Goal: Book appointment/travel/reservation

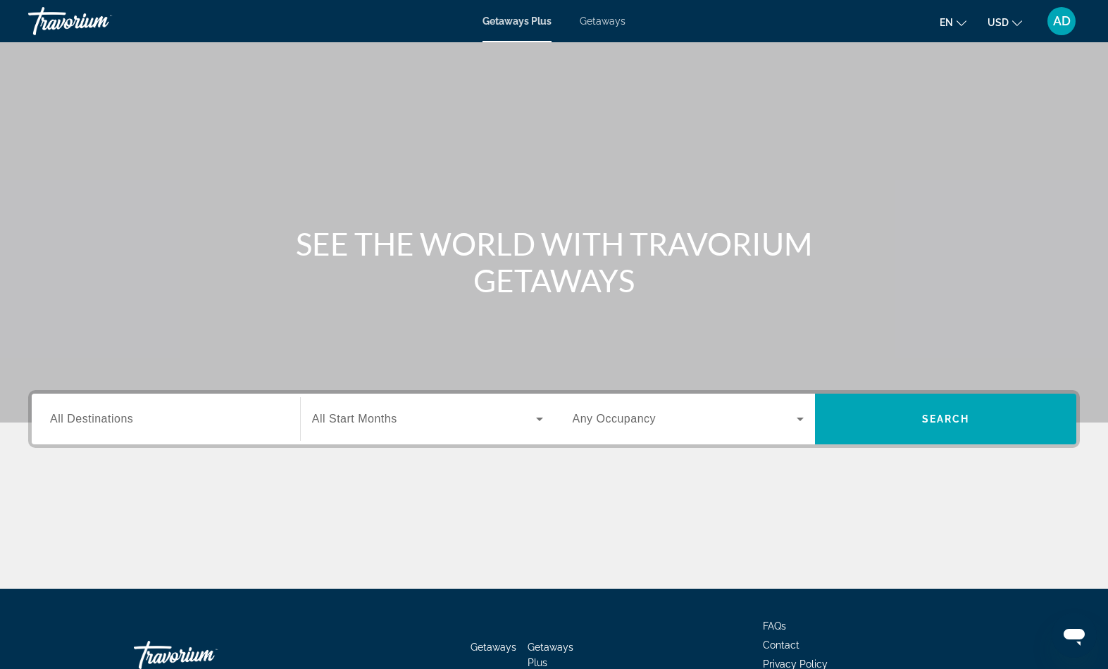
click at [618, 25] on span "Getaways" at bounding box center [603, 21] width 46 height 11
click at [196, 428] on input "Destination All Destinations" at bounding box center [166, 420] width 232 height 17
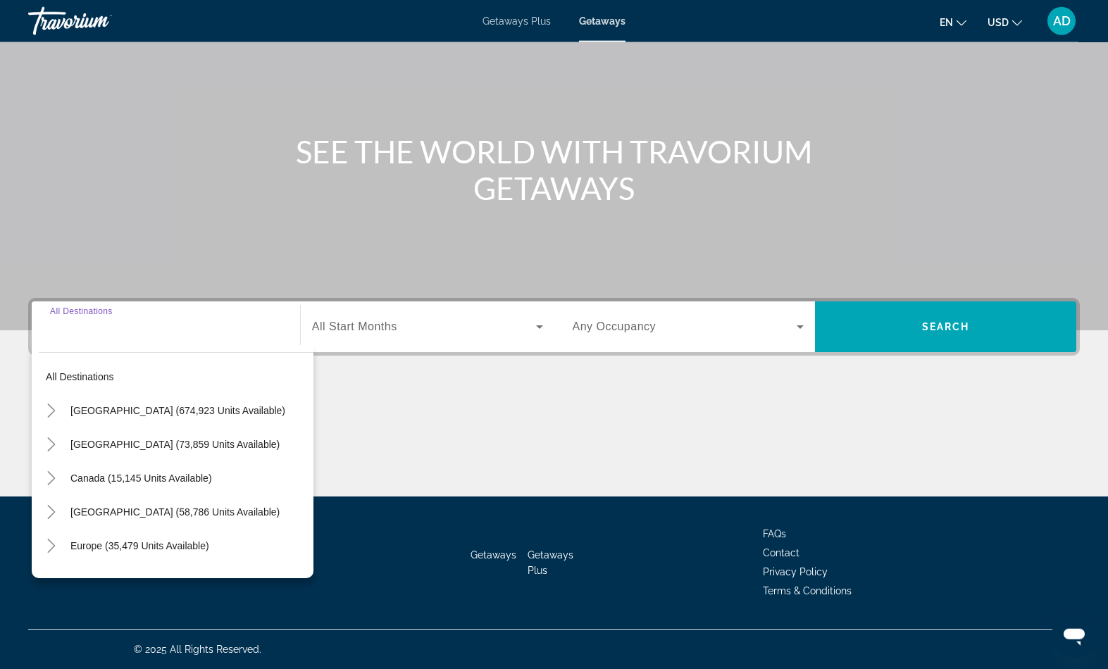
scroll to position [243, 0]
click at [58, 539] on icon "Toggle Europe (35,479 units available)" at bounding box center [51, 546] width 14 height 14
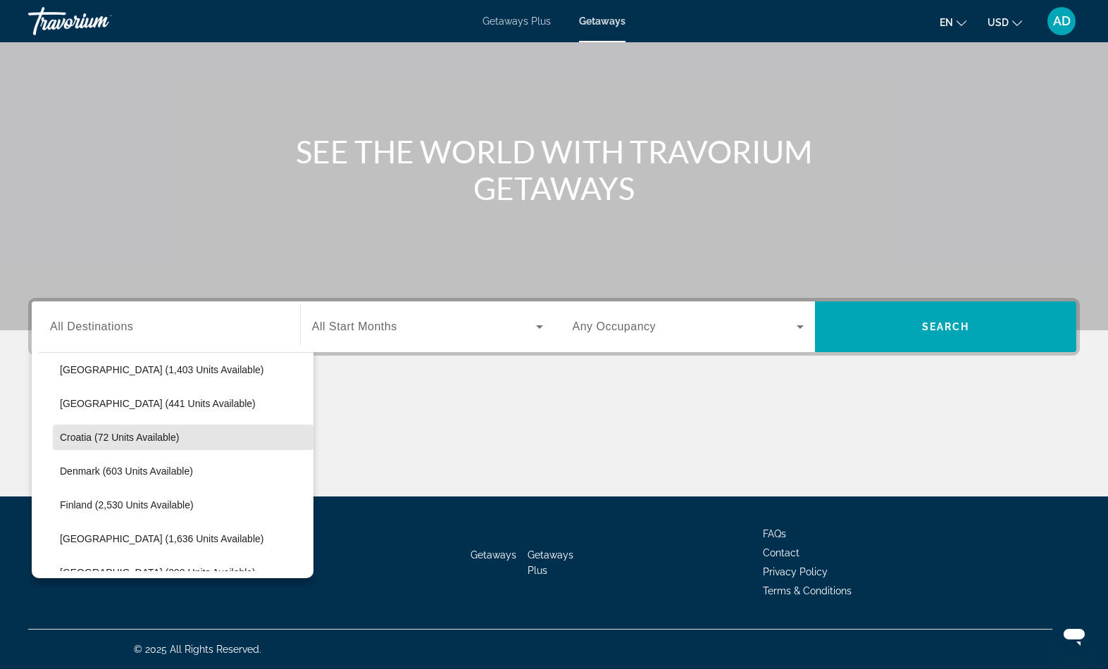
scroll to position [245, 0]
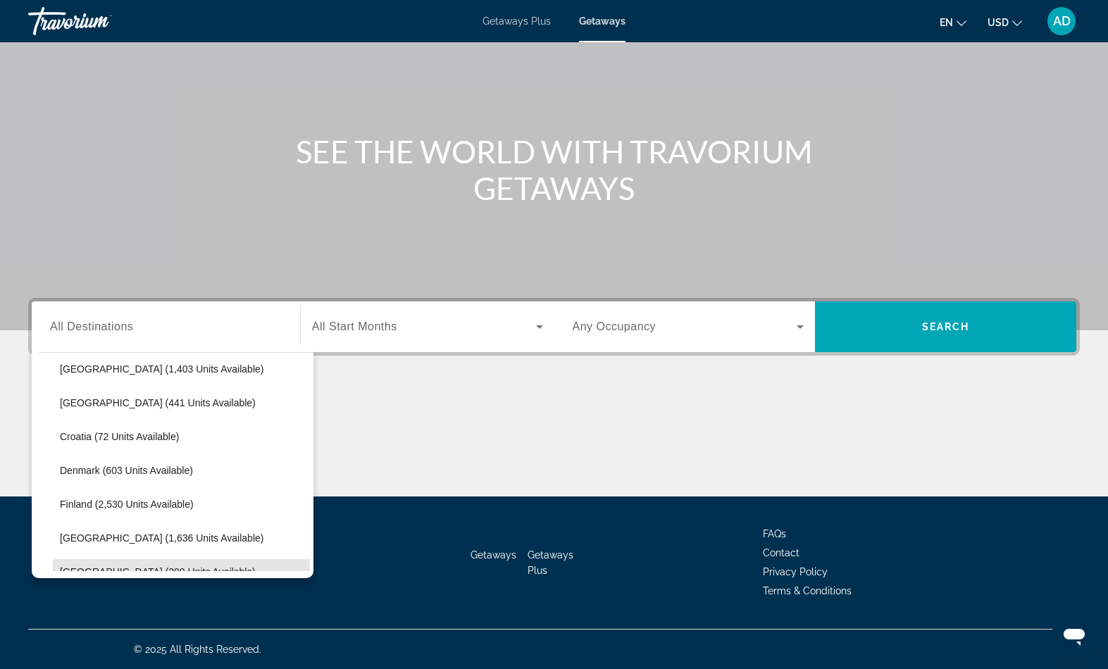
click at [128, 567] on span "[GEOGRAPHIC_DATA] (290 units available)" at bounding box center [158, 572] width 196 height 11
type input "**********"
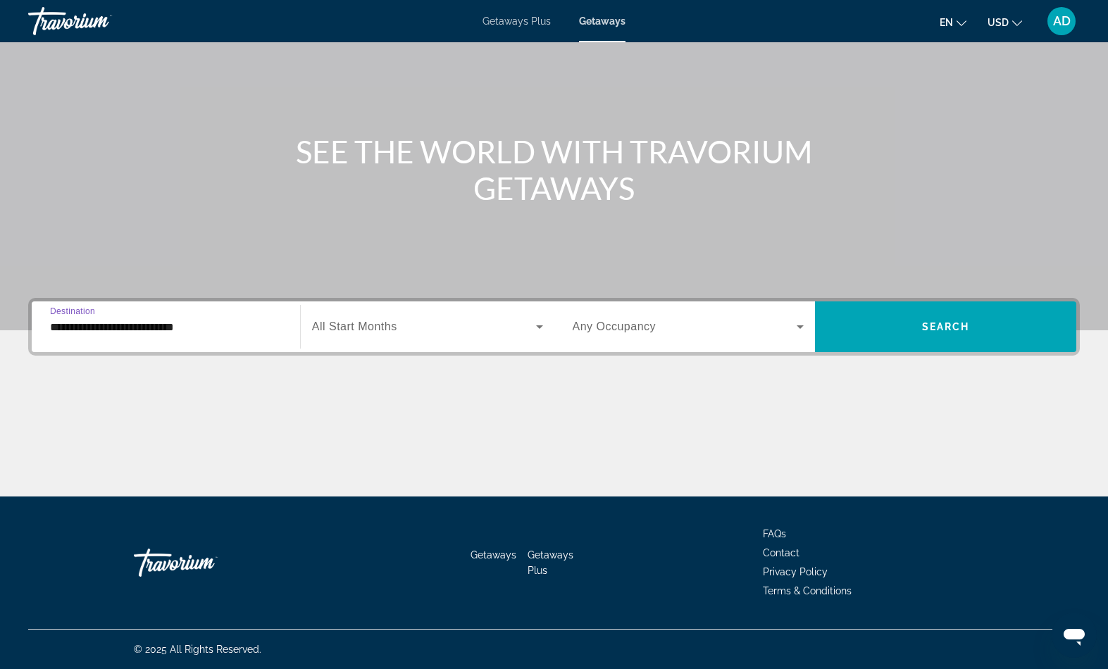
click at [394, 321] on span "All Start Months" at bounding box center [354, 327] width 85 height 12
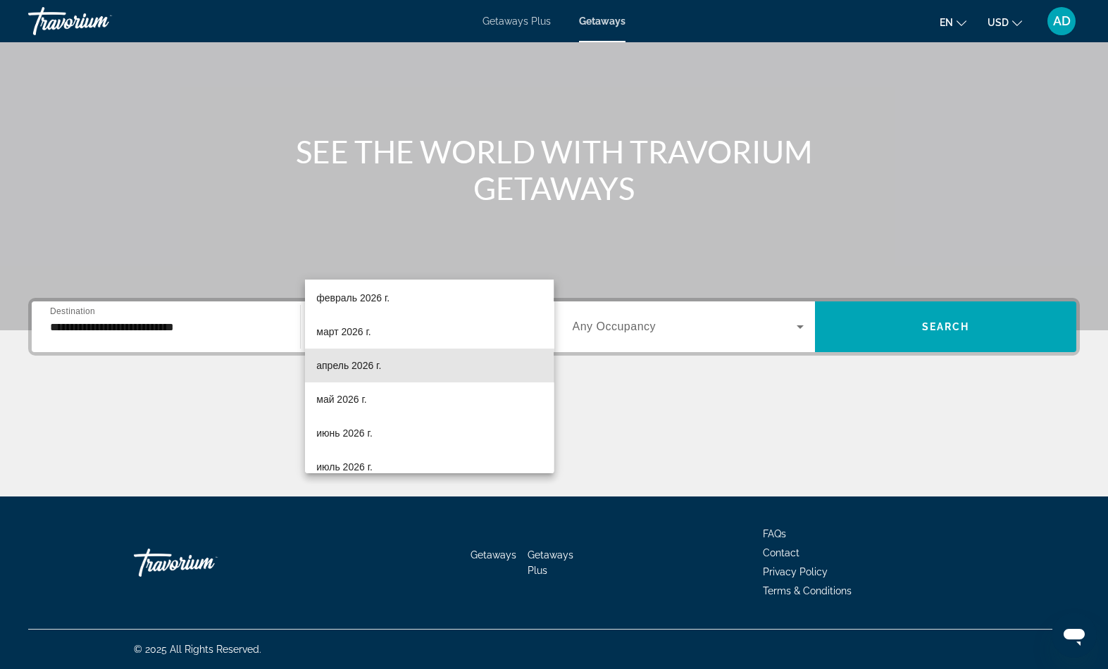
scroll to position [242, 0]
click at [376, 368] on mat-option "май 2026 г." at bounding box center [429, 365] width 249 height 34
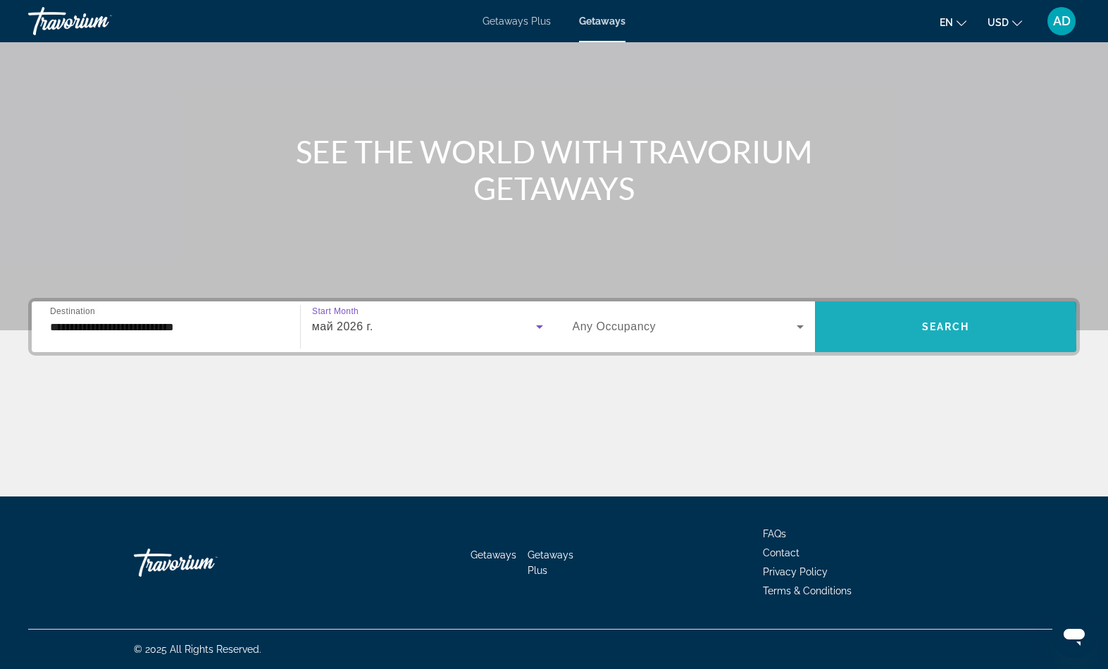
click at [922, 321] on span "Search" at bounding box center [946, 326] width 48 height 11
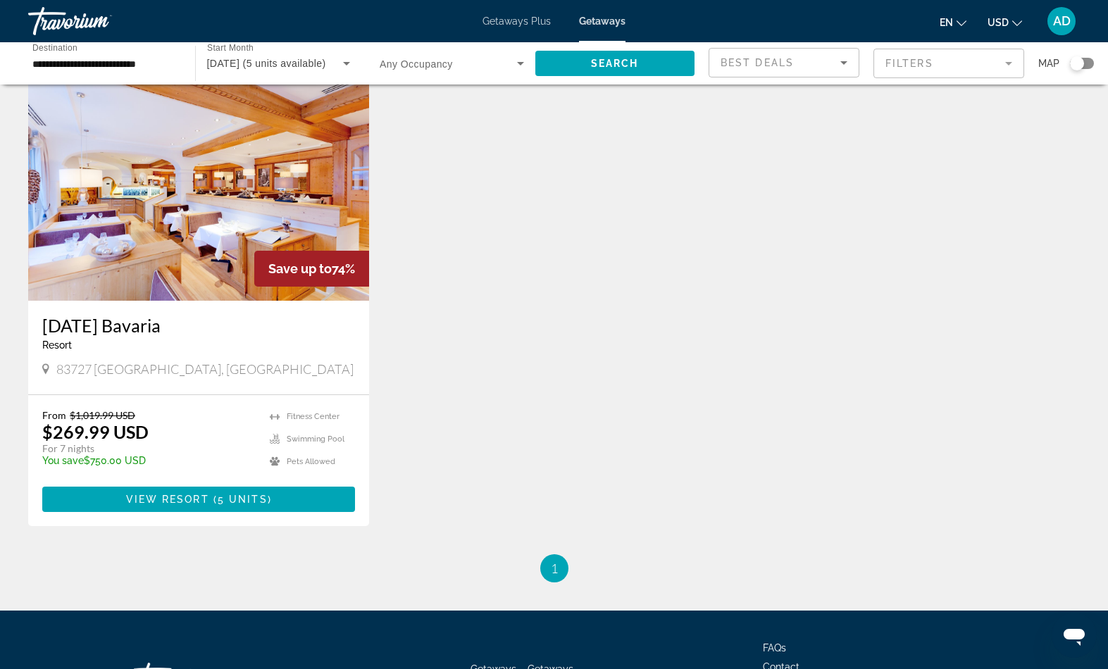
scroll to position [59, 0]
click at [313, 516] on span "Main content" at bounding box center [198, 499] width 313 height 34
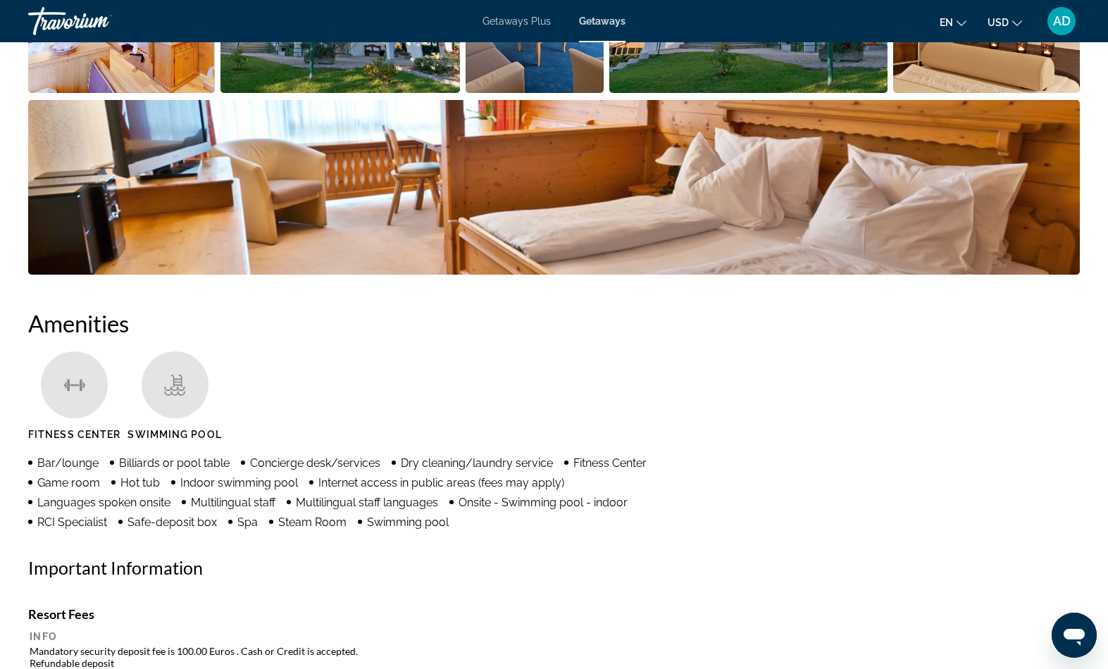
scroll to position [838, 0]
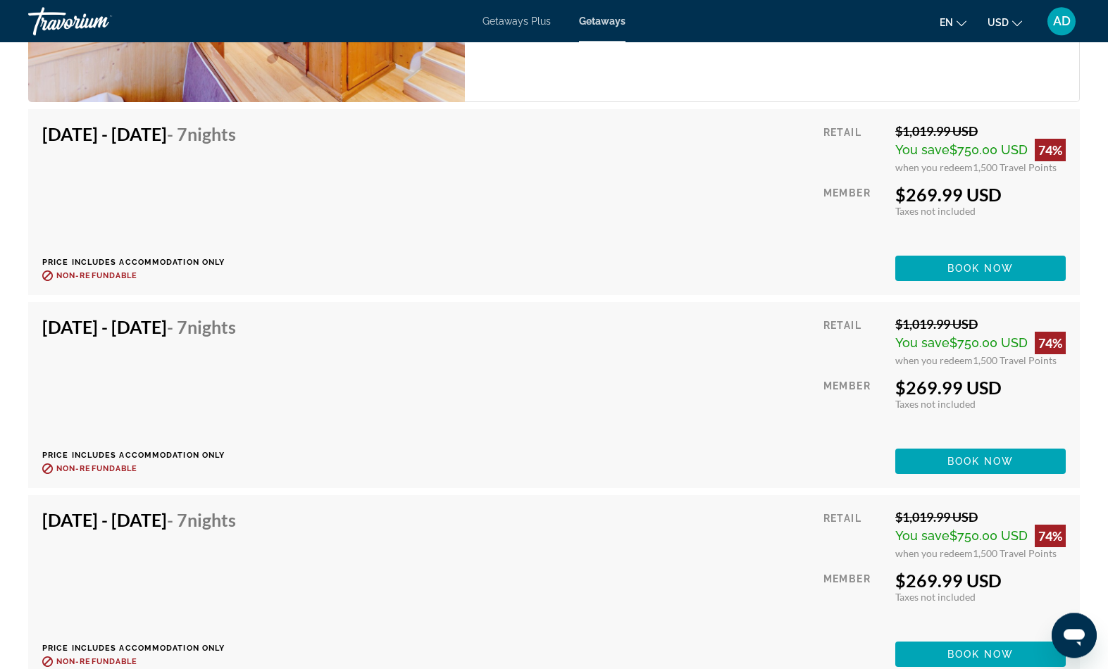
scroll to position [60, 0]
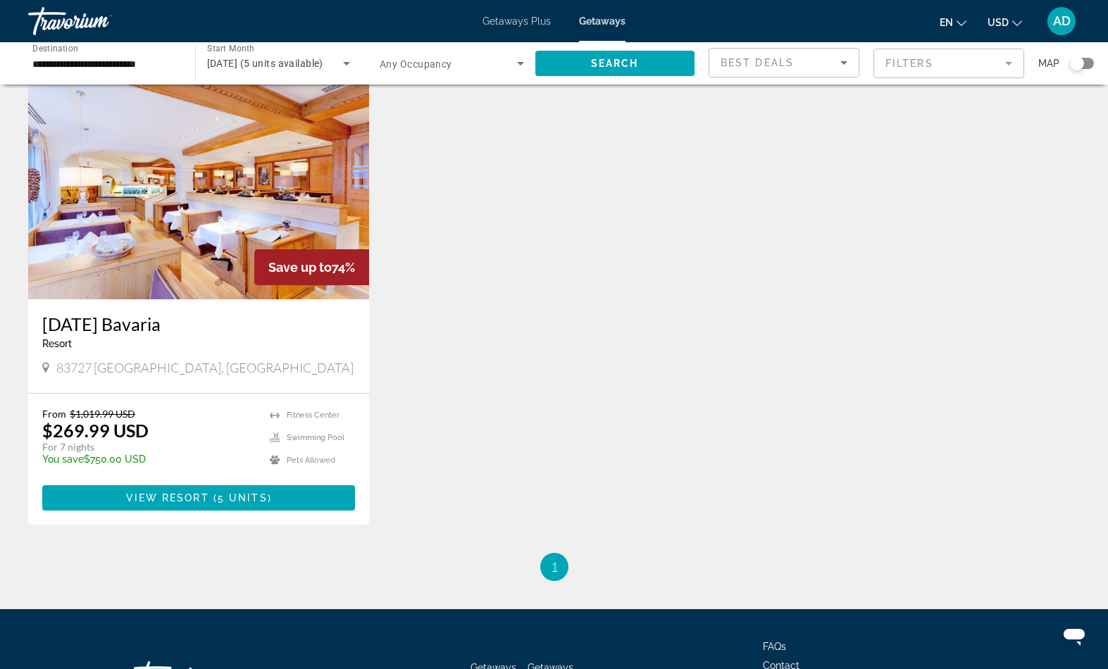
click at [291, 69] on span "[DATE] (5 units available)" at bounding box center [265, 63] width 116 height 11
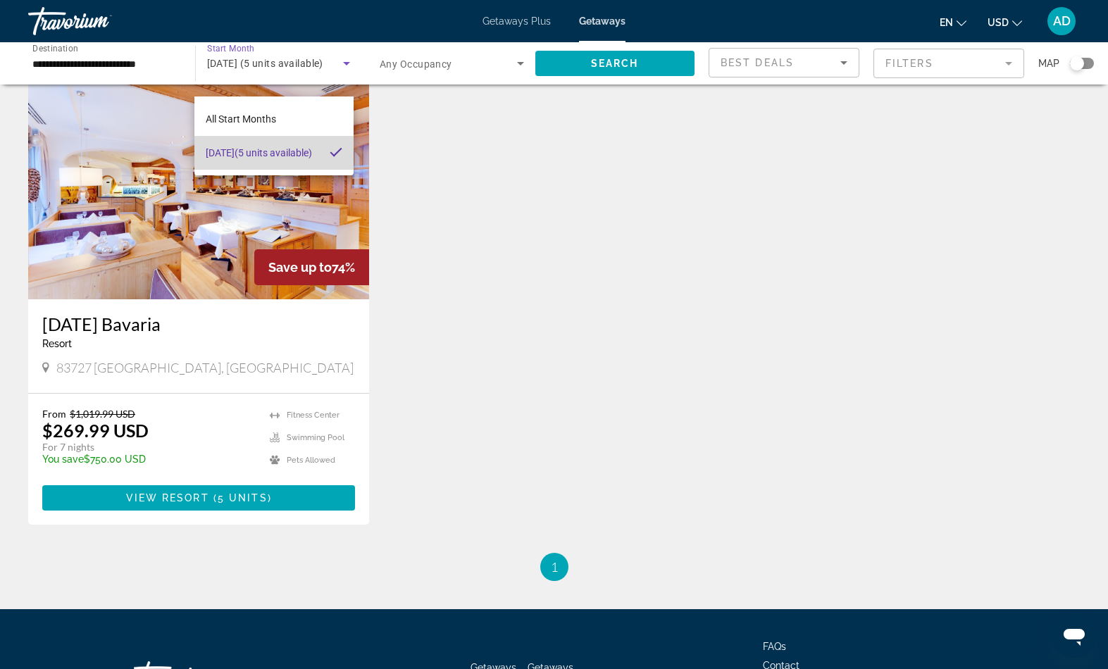
click at [319, 159] on mat-option "[DATE] (5 units available)" at bounding box center [273, 153] width 159 height 34
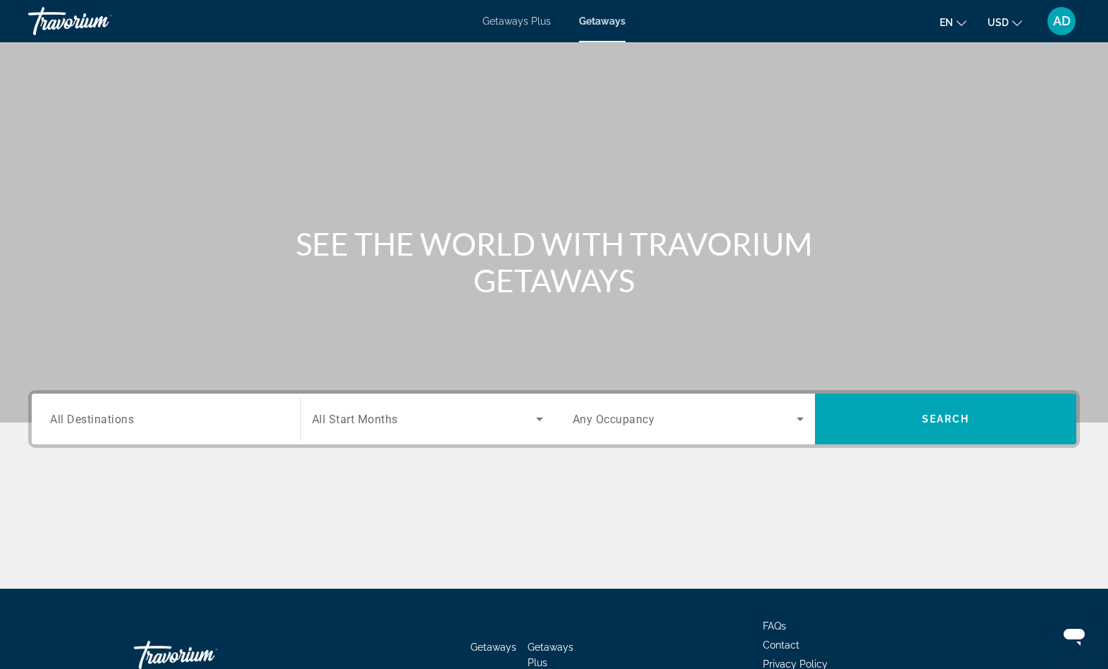
click at [164, 428] on input "Destination All Destinations" at bounding box center [166, 420] width 232 height 17
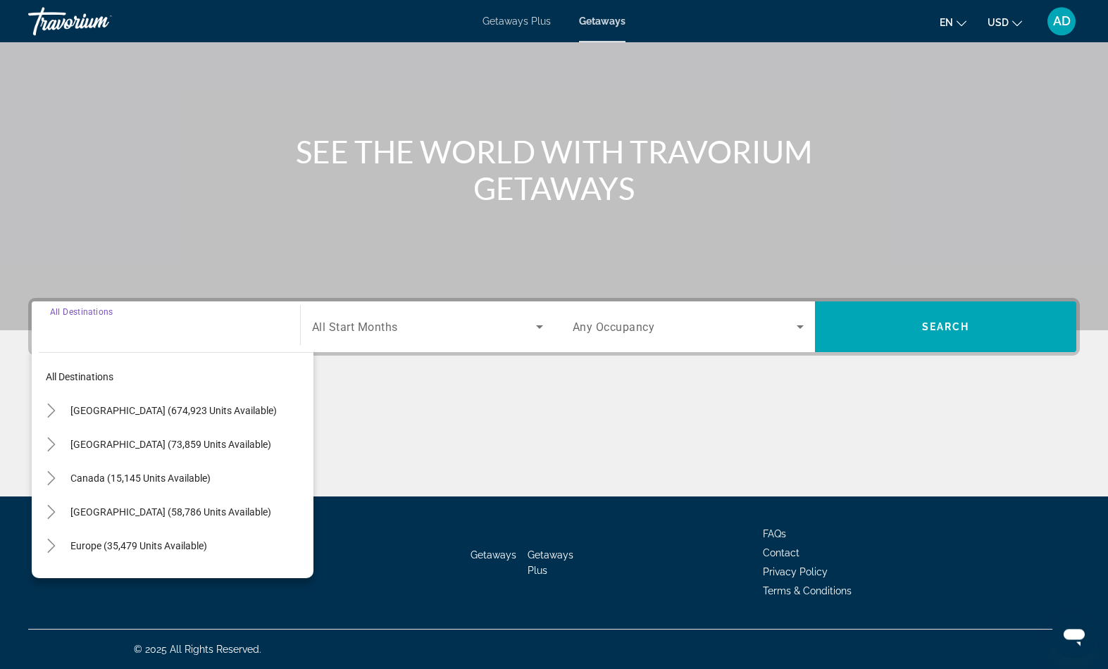
scroll to position [243, 0]
click at [58, 539] on icon "Toggle Europe (35,479 units available)" at bounding box center [51, 546] width 14 height 14
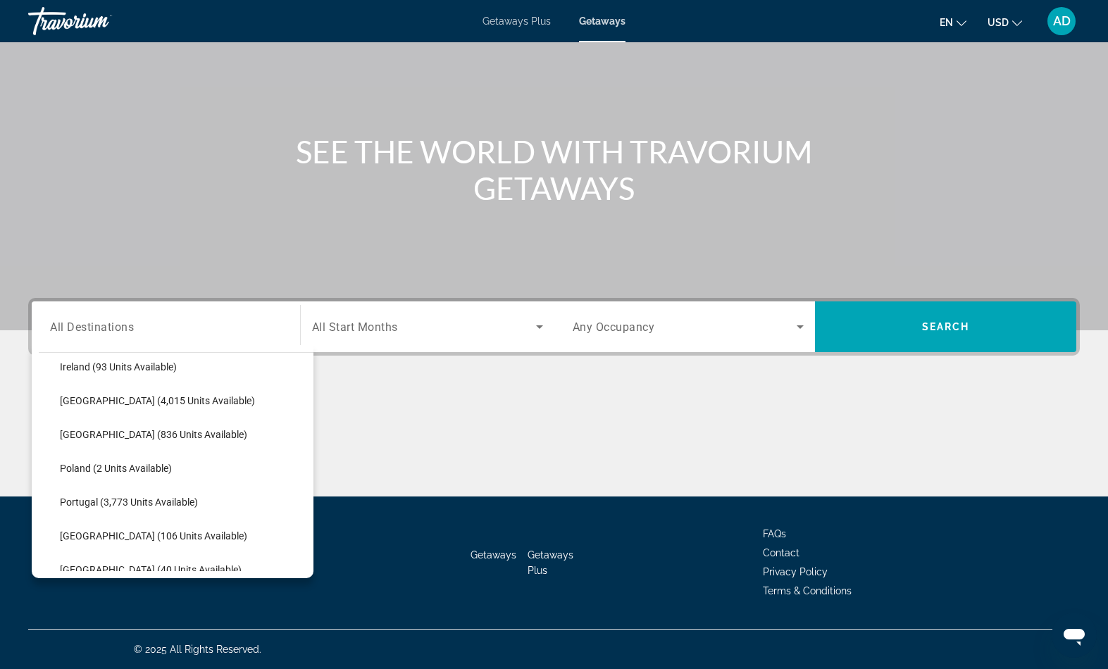
scroll to position [552, 0]
click at [157, 598] on span "[GEOGRAPHIC_DATA] (6,207 units available)" at bounding box center [157, 603] width 195 height 11
type input "**********"
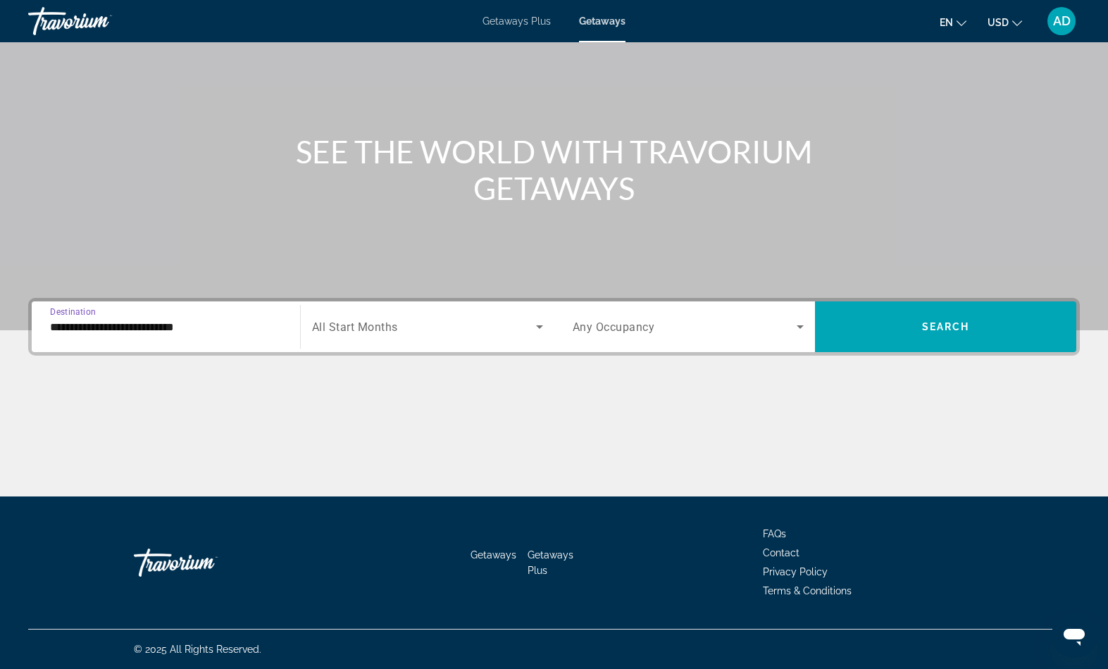
click at [421, 319] on span "Search widget" at bounding box center [424, 327] width 224 height 17
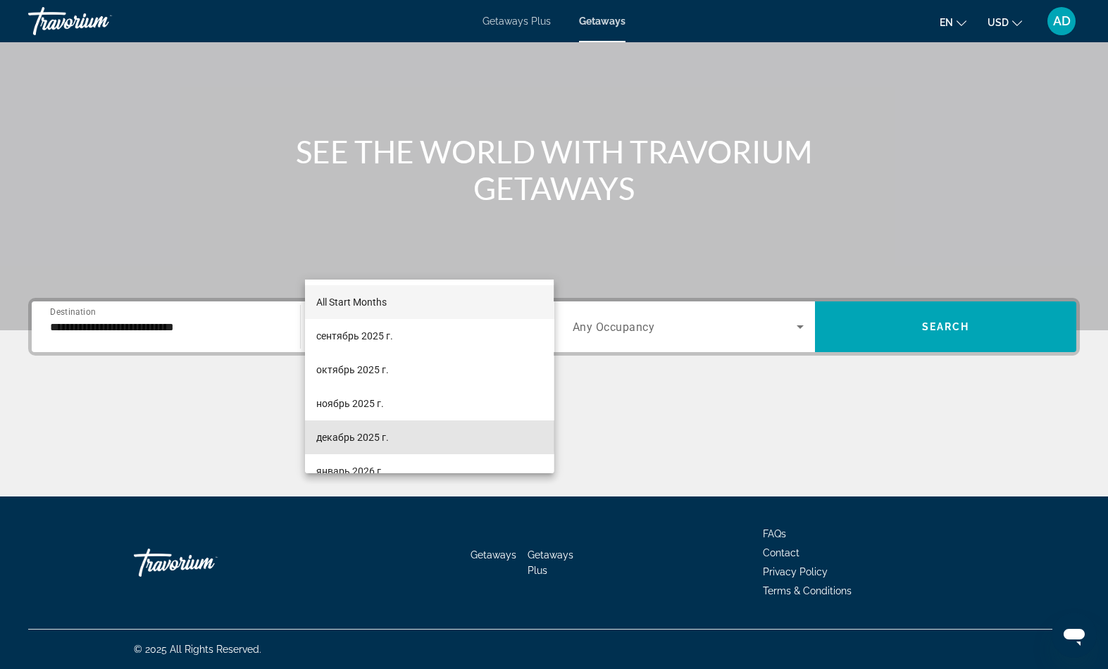
click at [351, 436] on span "декабрь 2025 г." at bounding box center [352, 437] width 73 height 17
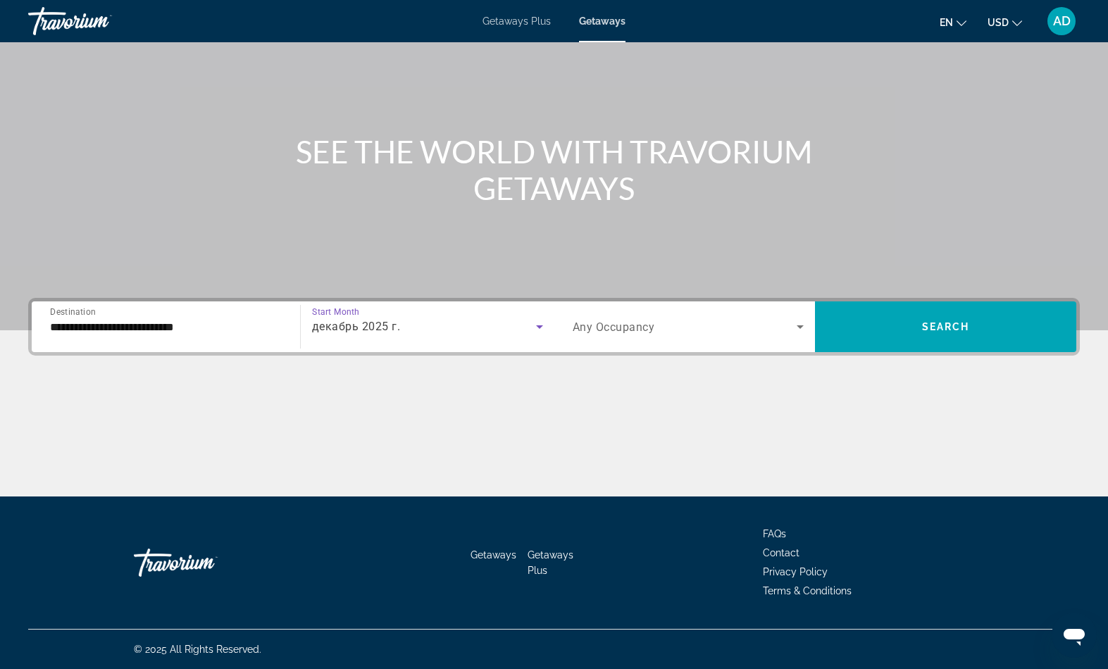
click at [940, 321] on span "Search" at bounding box center [946, 326] width 48 height 11
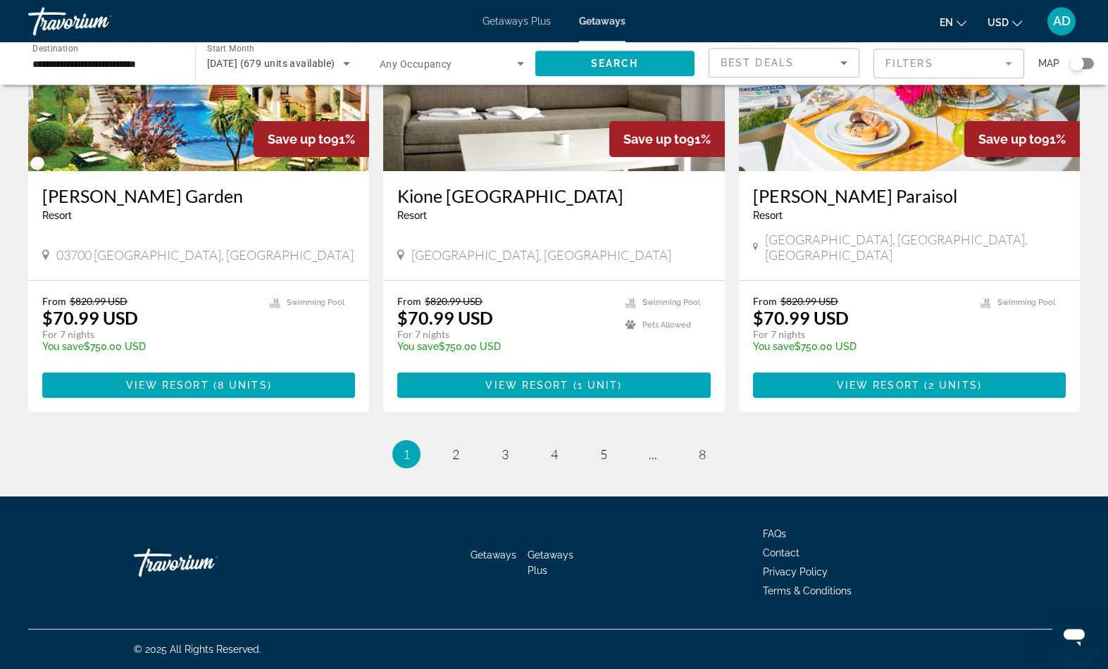
scroll to position [1818, 0]
click at [164, 171] on img "Main content" at bounding box center [198, 58] width 341 height 225
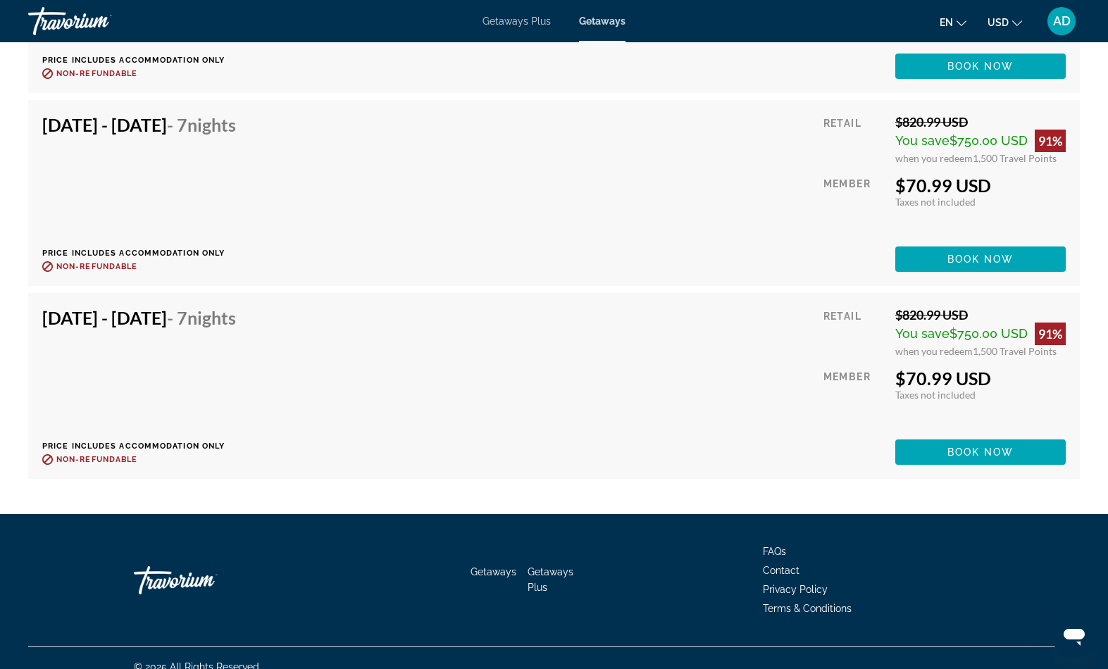
scroll to position [3134, 0]
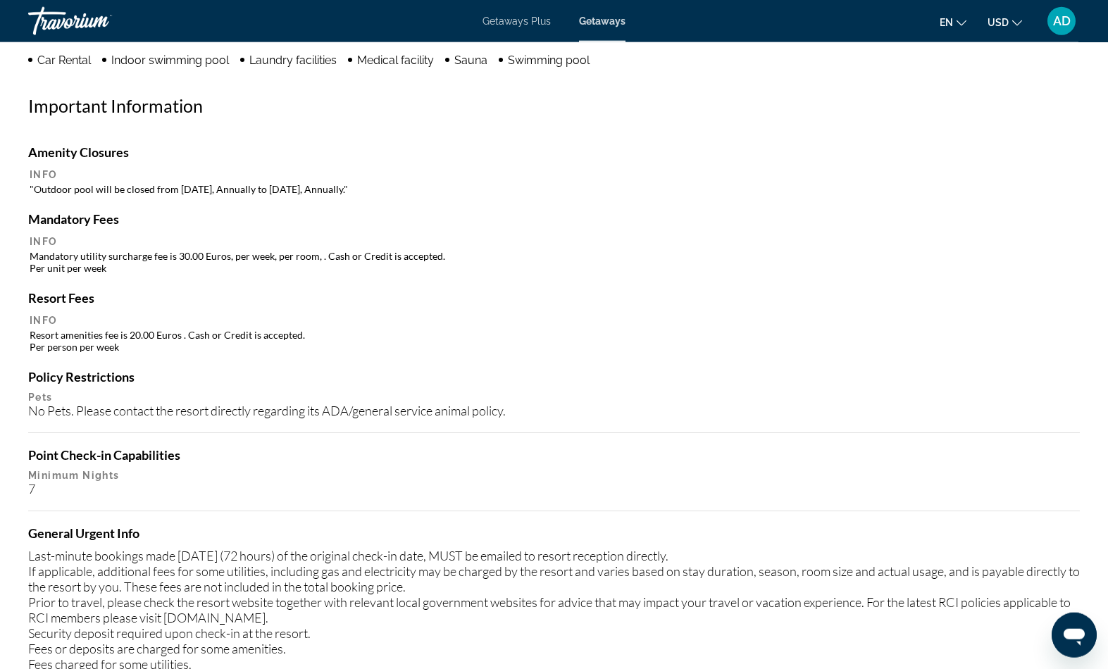
scroll to position [1230, 0]
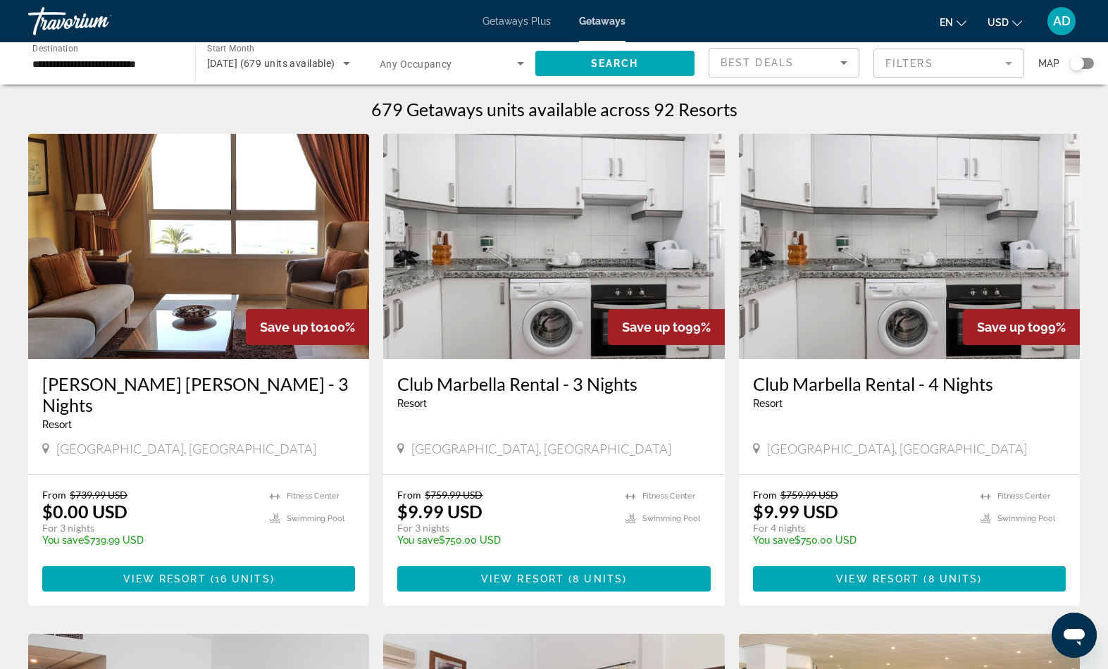
click at [167, 59] on div "**********" at bounding box center [104, 64] width 144 height 40
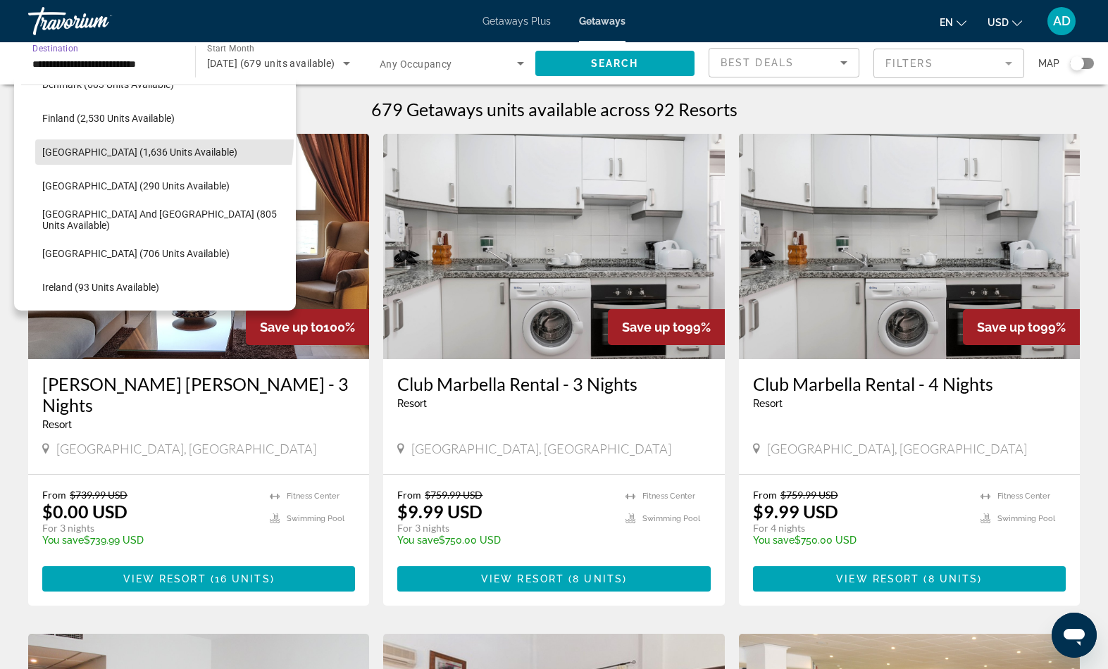
scroll to position [364, 0]
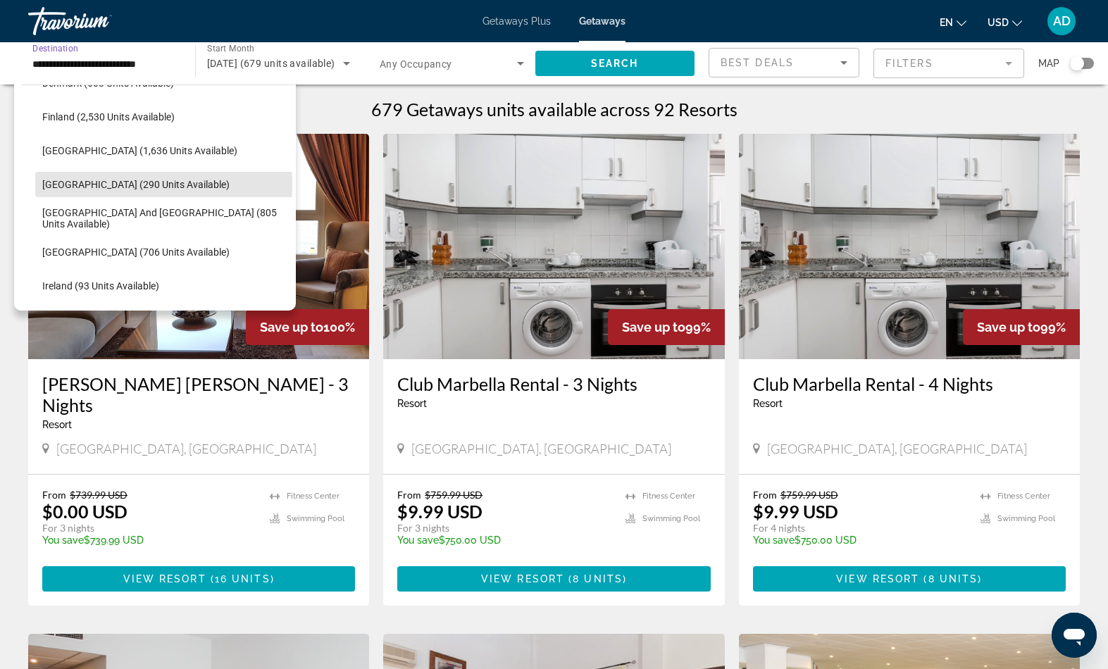
click at [101, 190] on span "[GEOGRAPHIC_DATA] (290 units available)" at bounding box center [135, 184] width 187 height 11
type input "**********"
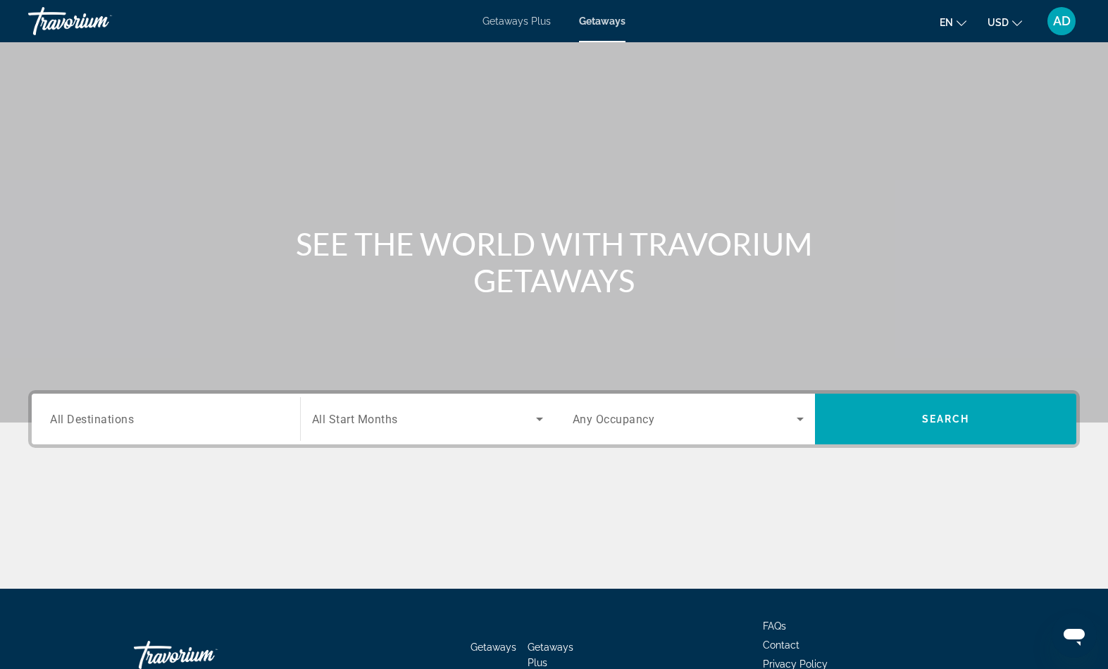
click at [232, 428] on input "Destination All Destinations" at bounding box center [166, 420] width 232 height 17
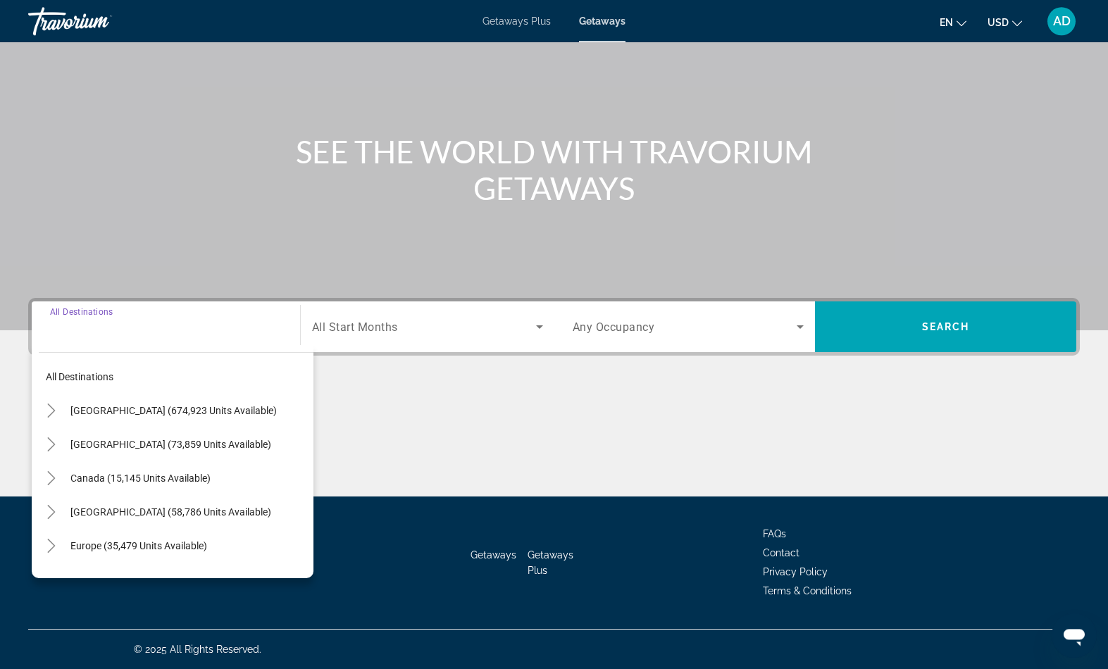
scroll to position [242, 0]
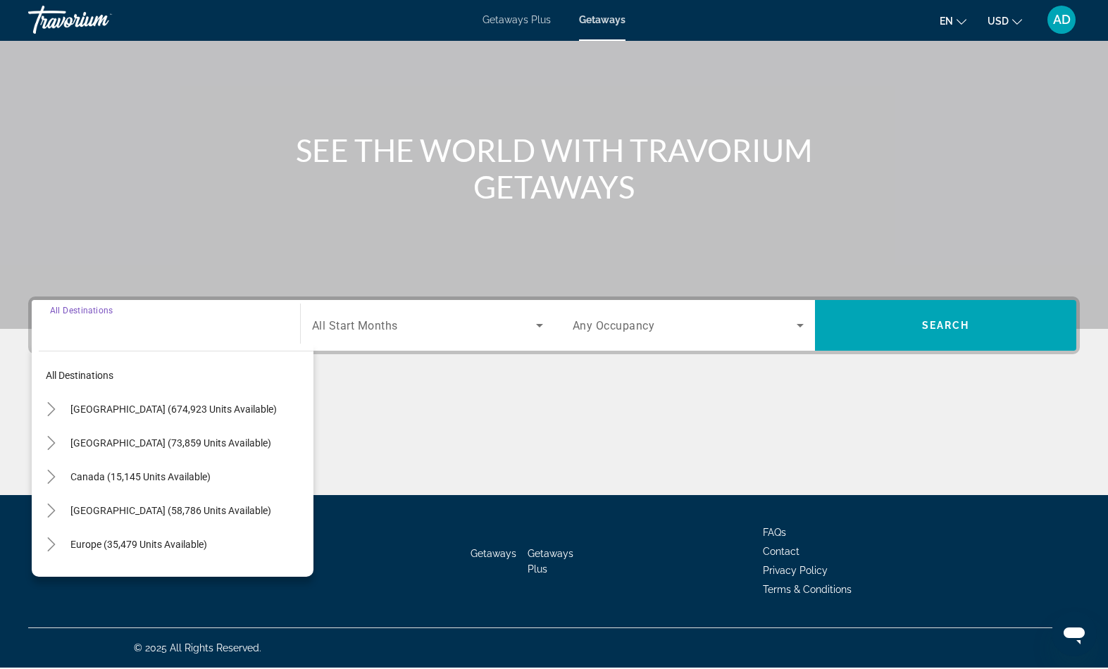
click at [58, 539] on icon "Toggle Europe (35,479 units available)" at bounding box center [51, 546] width 14 height 14
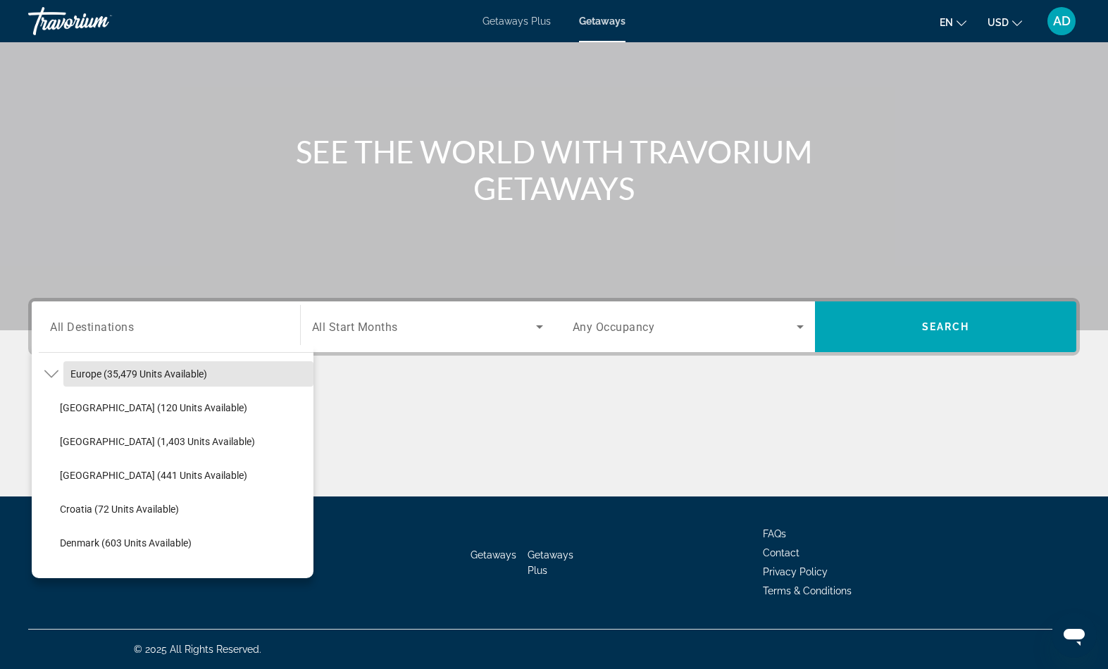
scroll to position [173, 0]
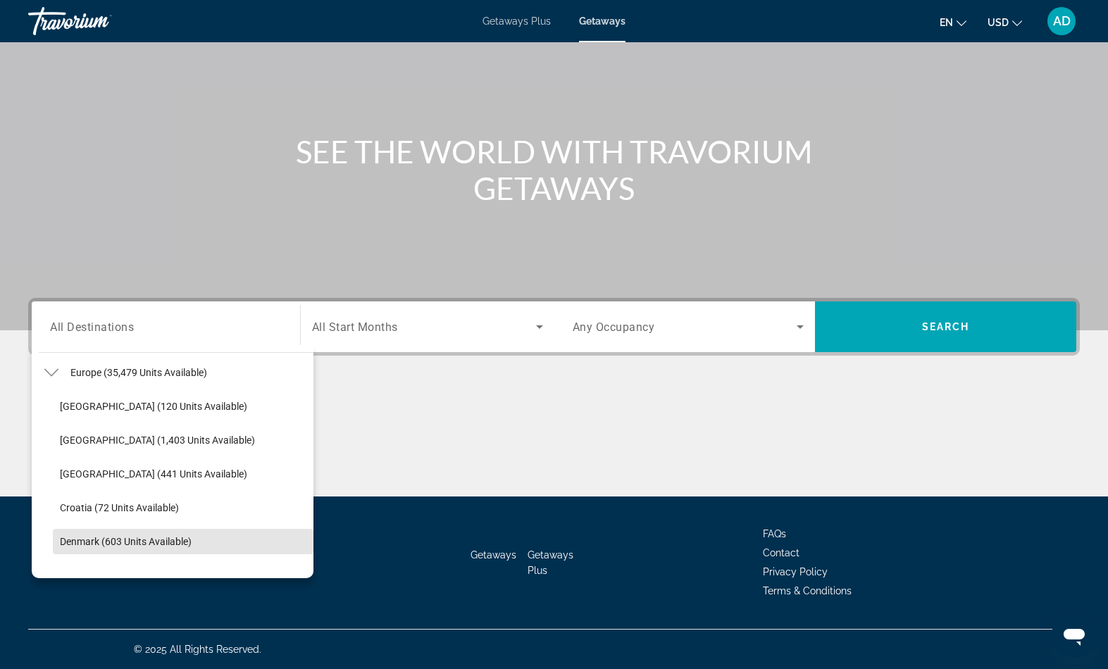
click at [192, 536] on span "Denmark (603 units available)" at bounding box center [126, 541] width 132 height 11
type input "**********"
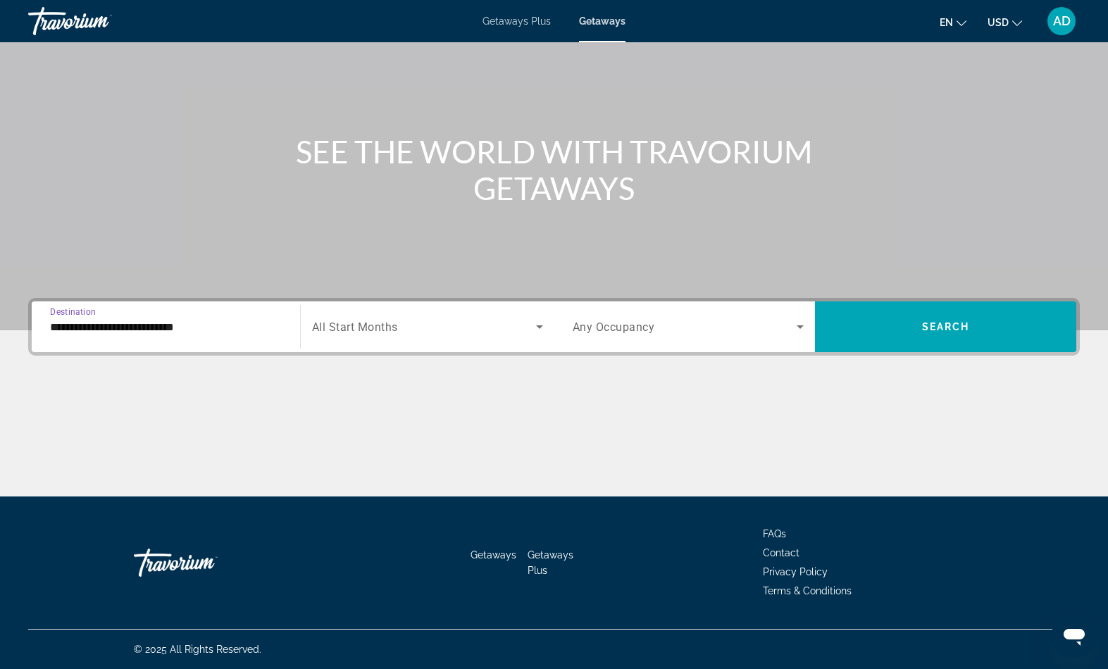
click at [423, 319] on span "Search widget" at bounding box center [424, 327] width 224 height 17
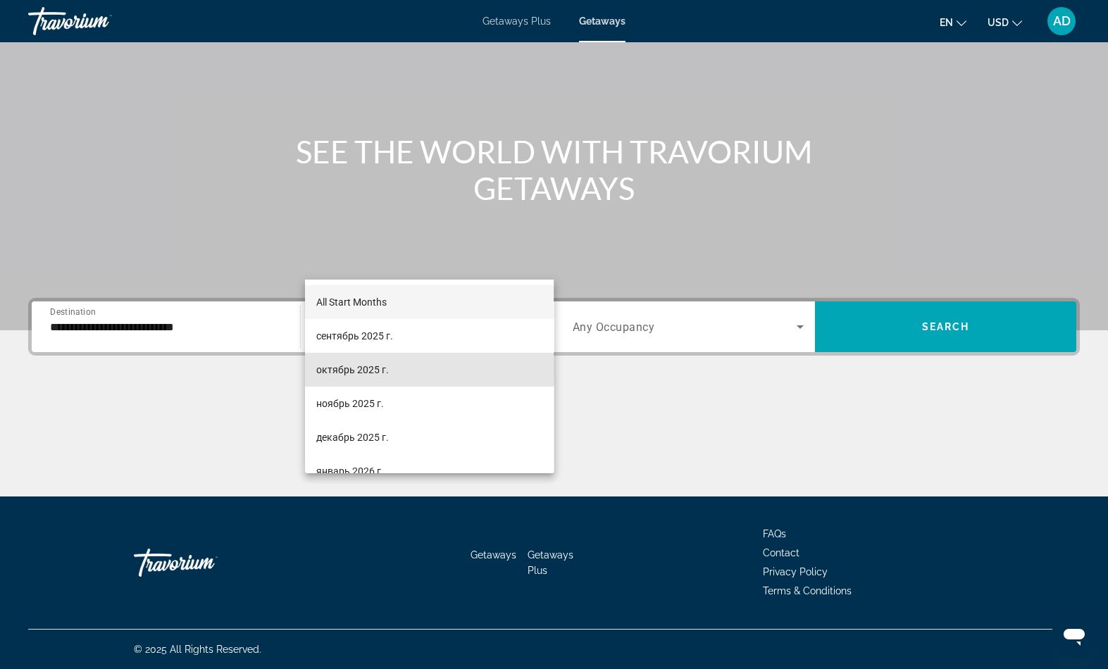
click at [379, 366] on span "октябрь 2025 г." at bounding box center [352, 369] width 73 height 17
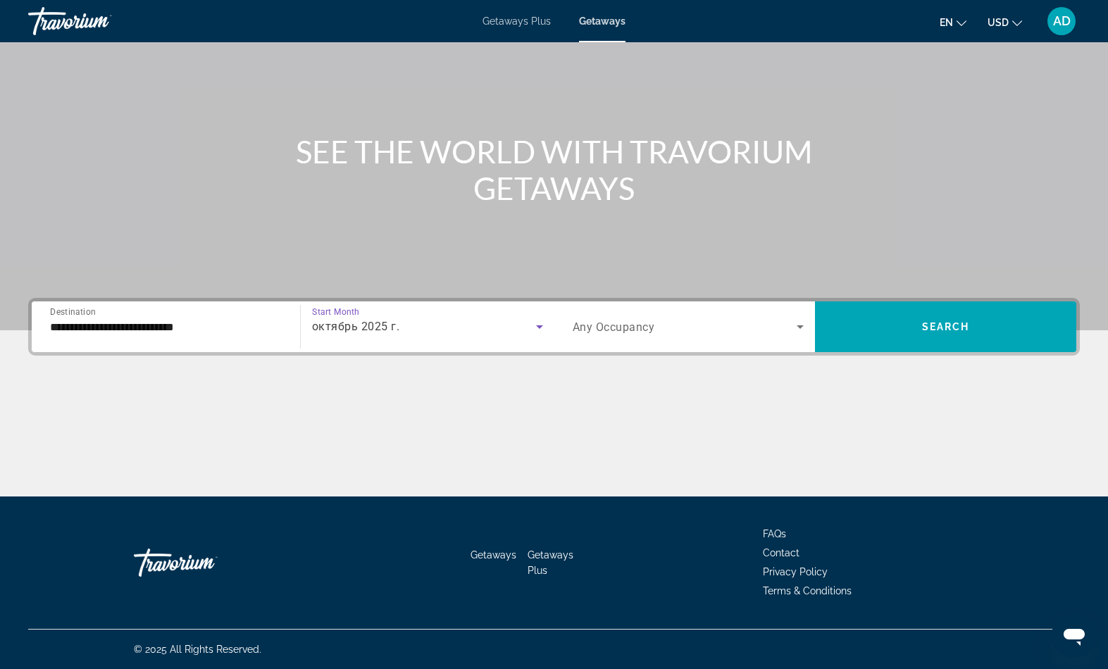
click at [877, 310] on span "Search widget" at bounding box center [945, 327] width 261 height 34
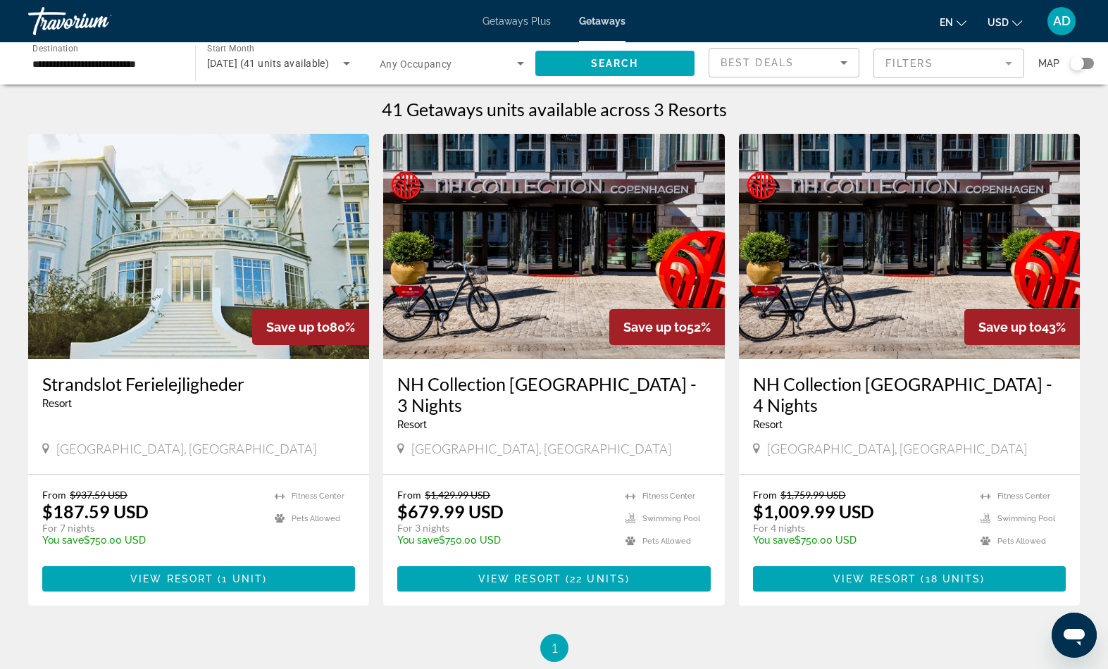
click at [270, 309] on img "Main content" at bounding box center [198, 246] width 341 height 225
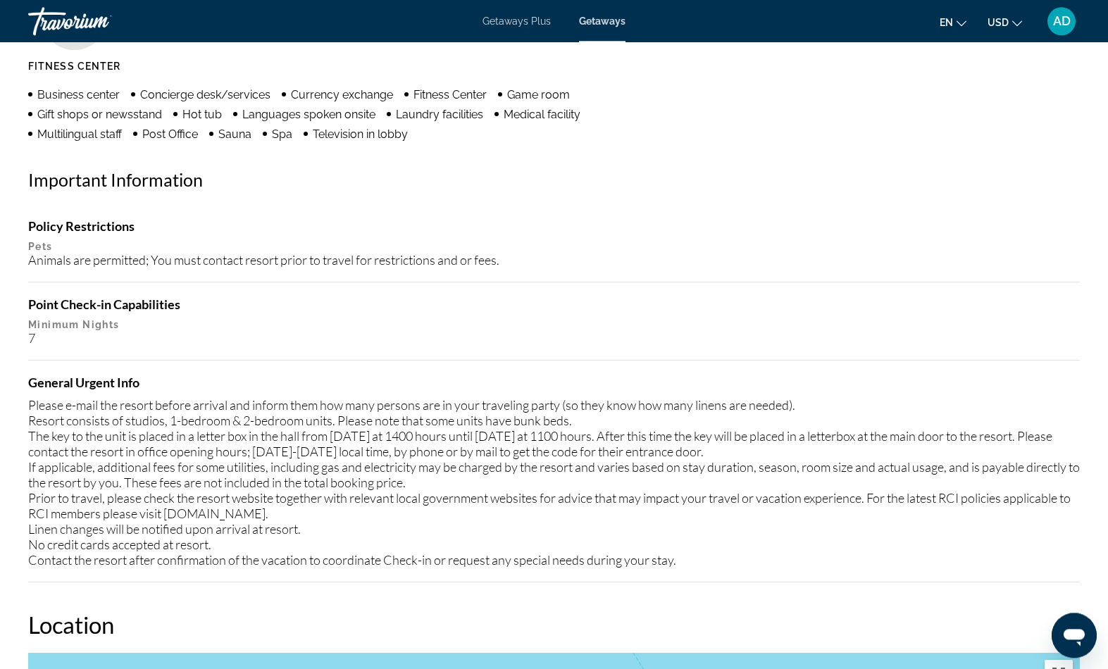
scroll to position [1203, 0]
